Goal: Obtain resource: Obtain resource

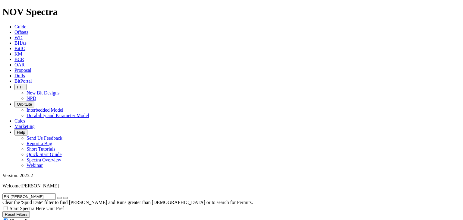
click at [39, 193] on input "EN-[PERSON_NAME]" at bounding box center [28, 196] width 53 height 6
radio input "true"
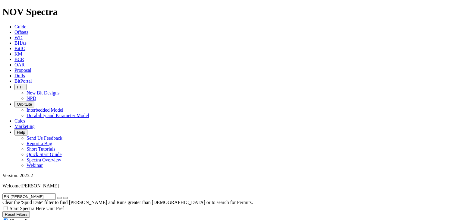
radio input "false"
click at [31, 193] on input "EN-[PERSON_NAME]" at bounding box center [28, 196] width 53 height 6
paste input "[PERSON_NAME] 5596"
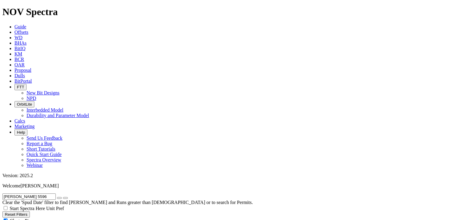
scroll to position [121, 0]
type input "[PERSON_NAME] 5596"
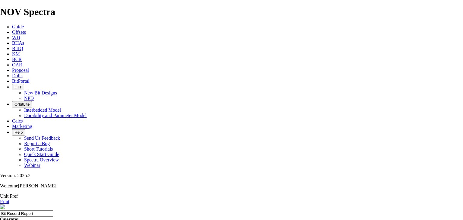
click at [9, 199] on link "Print" at bounding box center [4, 201] width 9 height 5
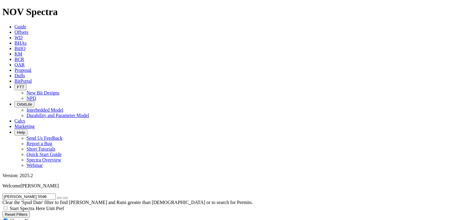
radio input "false"
radio input "true"
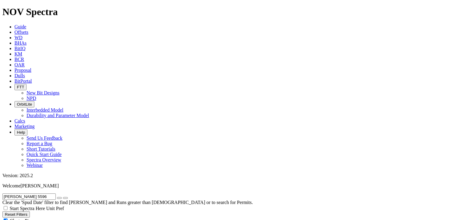
click at [130, 193] on div "[PERSON_NAME] 5596 Clear the 'Spud Date' filter to find [PERSON_NAME] and Runs …" at bounding box center [231, 199] width 459 height 12
click at [56, 193] on input "[PERSON_NAME] 5596" at bounding box center [28, 196] width 53 height 6
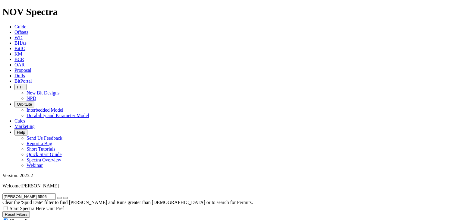
click at [56, 193] on input "[PERSON_NAME] 5596" at bounding box center [28, 196] width 53 height 6
paste input "FEIRING STATE 5793 13-1"
type input "FEIRING STATE 5793 13-16"
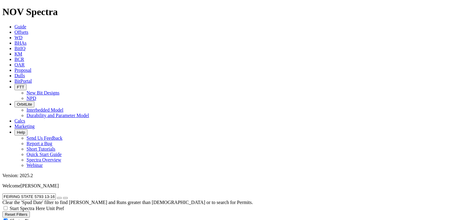
radio input "true"
radio input "false"
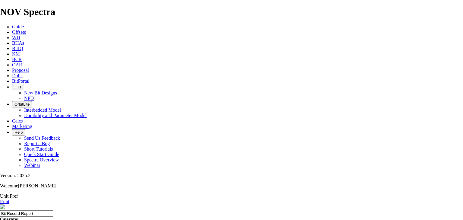
click at [9, 199] on link "Print" at bounding box center [4, 201] width 9 height 5
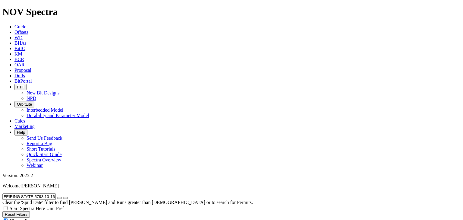
click at [56, 193] on input "FEIRING STATE 5793 13-16" at bounding box center [28, 196] width 53 height 6
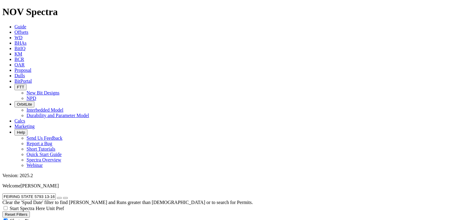
paste input "LIX 9-16-21-28"
type input "[PERSON_NAME] 9-16-21-28"
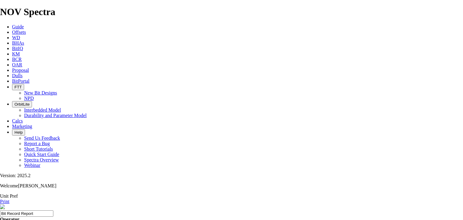
click at [9, 199] on link "Print" at bounding box center [4, 201] width 9 height 5
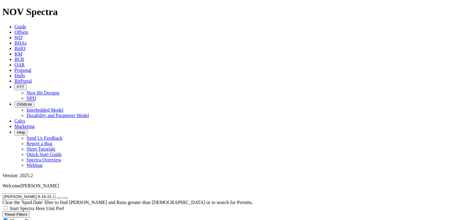
radio input "false"
radio input "true"
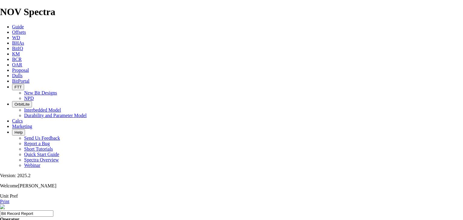
click at [9, 199] on link "Print" at bounding box center [4, 201] width 9 height 5
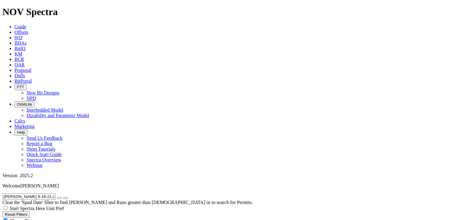
click at [41, 193] on input "[PERSON_NAME] 9-16-21-28" at bounding box center [28, 196] width 53 height 6
paste input "[PERSON_NAME] 20-17-8-5"
type input "[PERSON_NAME] 20-17-8-5"
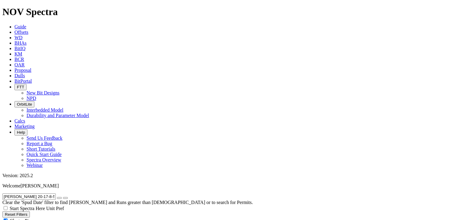
radio input "true"
radio input "false"
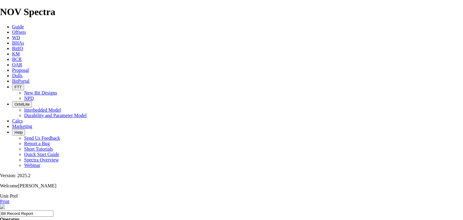
click at [451, 199] on div "Print" at bounding box center [231, 201] width 463 height 5
click at [9, 199] on link "Print" at bounding box center [4, 201] width 9 height 5
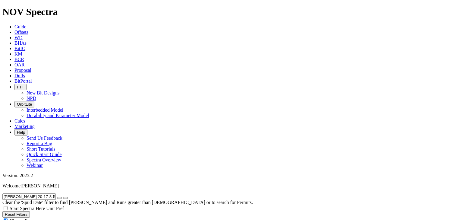
radio input "false"
radio input "true"
radio input "false"
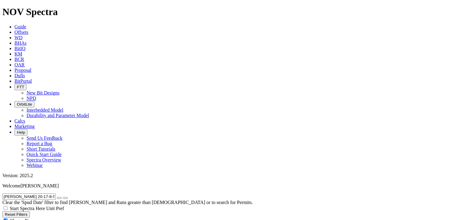
scroll to position [145, 0]
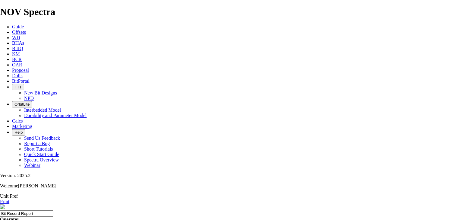
click at [9, 199] on link "Print" at bounding box center [4, 201] width 9 height 5
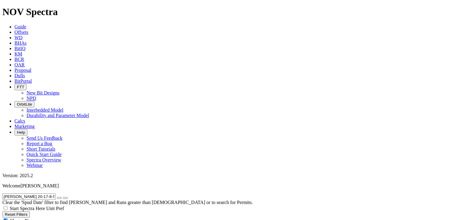
radio input "false"
radio input "true"
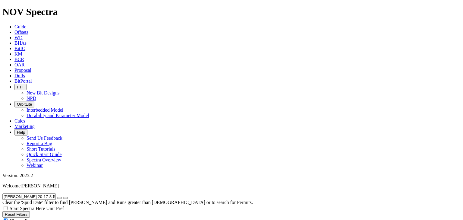
radio input "false"
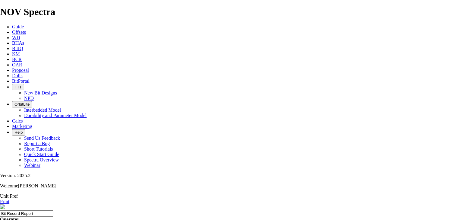
click at [9, 199] on link "Print" at bounding box center [4, 201] width 9 height 5
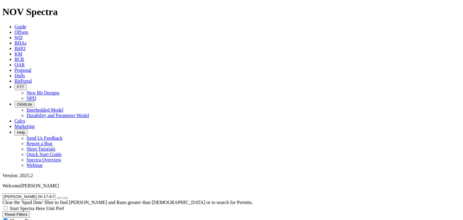
click at [43, 193] on input "[PERSON_NAME] 20-17-8-5" at bounding box center [28, 196] width 53 height 6
click at [44, 193] on input "[PERSON_NAME] 20-17-8-5" at bounding box center [28, 196] width 53 height 6
click at [49, 193] on input "willow gray" at bounding box center [28, 196] width 53 height 6
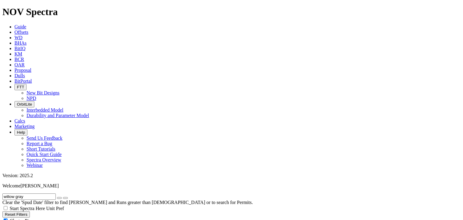
click at [49, 193] on input "willow gray" at bounding box center [28, 196] width 53 height 6
paste input "[PERSON_NAME]"
type input "[PERSON_NAME]"
